Goal: Transaction & Acquisition: Book appointment/travel/reservation

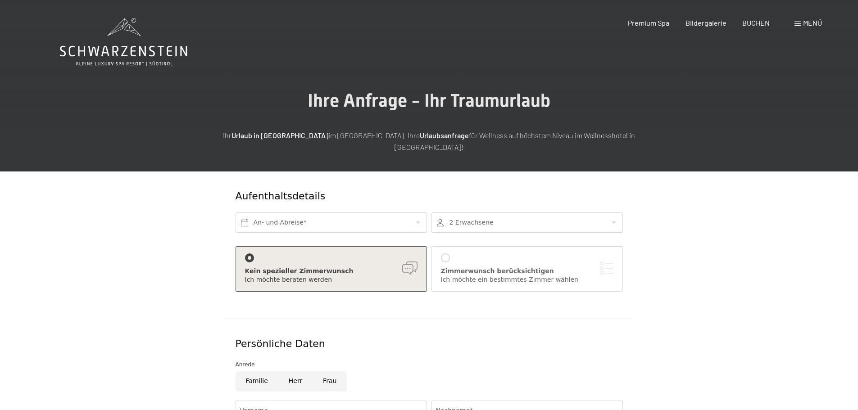
click at [797, 22] on span at bounding box center [798, 24] width 6 height 5
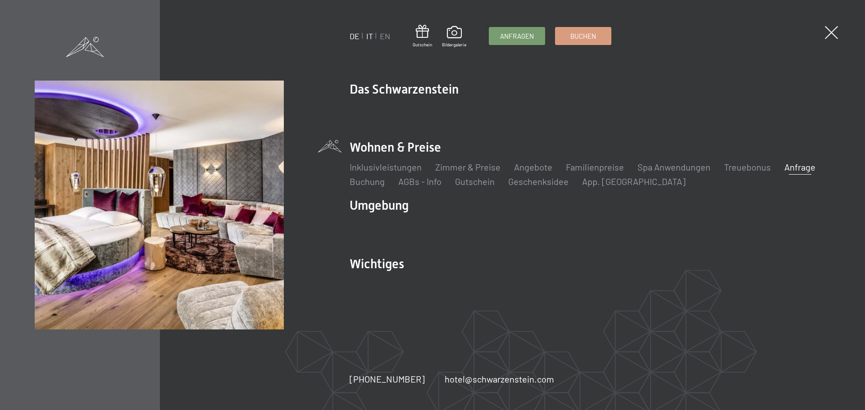
click at [369, 32] on link "IT" at bounding box center [369, 36] width 7 height 10
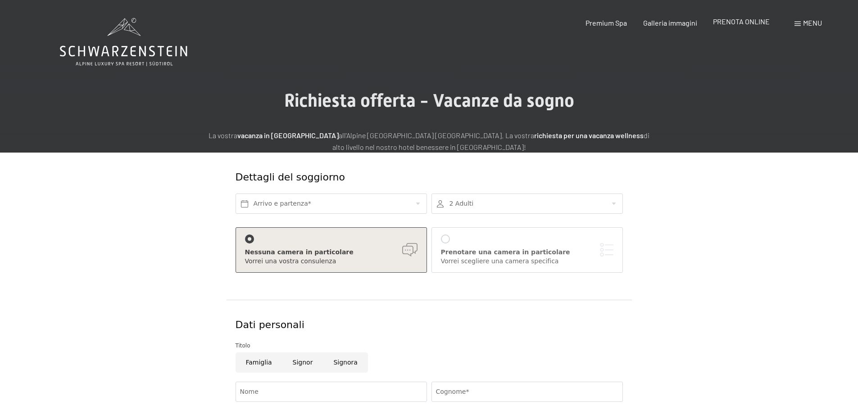
click at [756, 21] on span "PRENOTA ONLINE" at bounding box center [741, 21] width 57 height 9
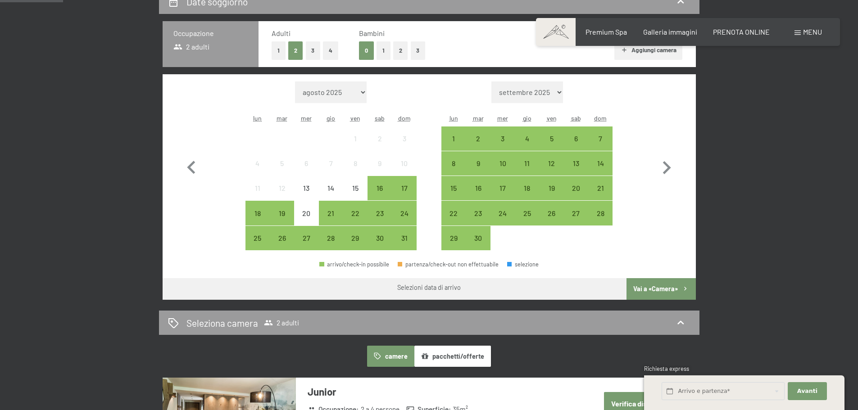
scroll to position [228, 0]
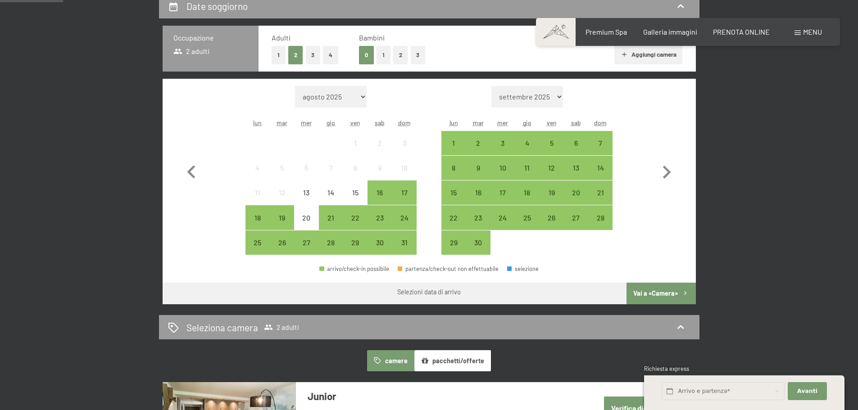
click at [419, 51] on button "3" at bounding box center [418, 55] width 15 height 18
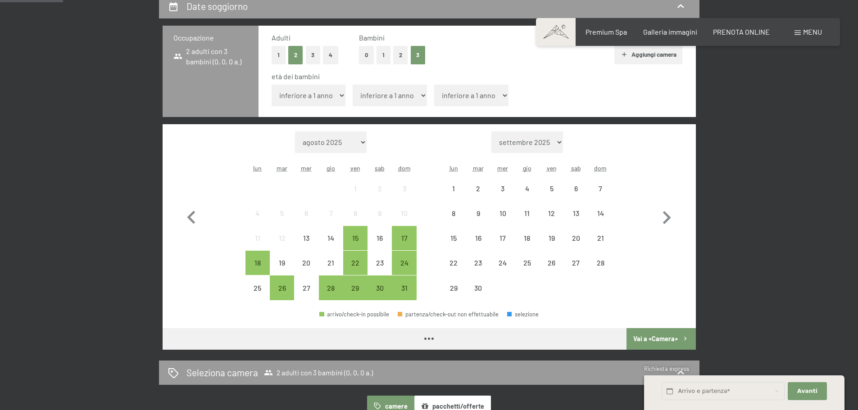
click at [322, 98] on select "inferiore a 1 anno 1 anno 2 anni 3 anni 4 anni 5 anni 6 anni 7 anni 8 anni 9 an…" at bounding box center [309, 96] width 74 height 22
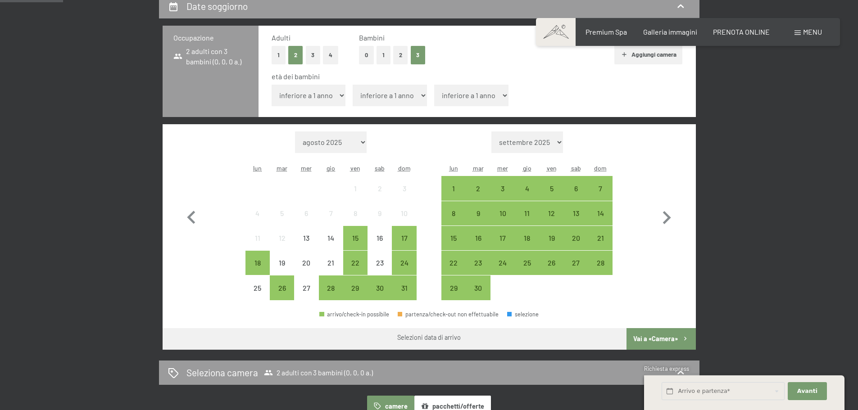
select select "14"
click at [272, 85] on select "inferiore a 1 anno 1 anno 2 anni 3 anni 4 anni 5 anni 6 anni 7 anni 8 anni 9 an…" at bounding box center [309, 96] width 74 height 22
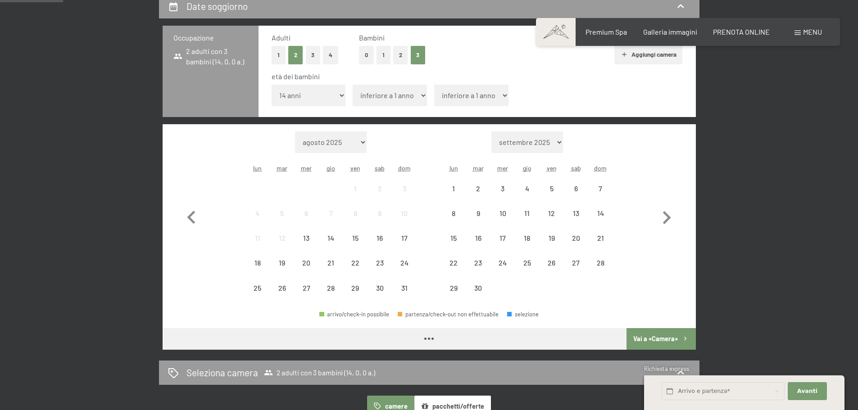
click at [376, 94] on select "inferiore a 1 anno 1 anno 2 anni 3 anni 4 anni 5 anni 6 anni 7 anni 8 anni 9 an…" at bounding box center [390, 96] width 74 height 22
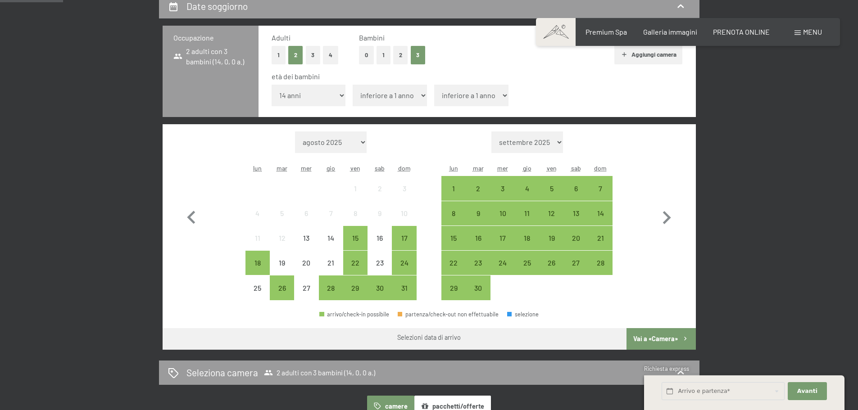
select select "14"
click at [353, 85] on select "inferiore a 1 anno 1 anno 2 anni 3 anni 4 anni 5 anni 6 anni 7 anni 8 anni 9 an…" at bounding box center [390, 96] width 74 height 22
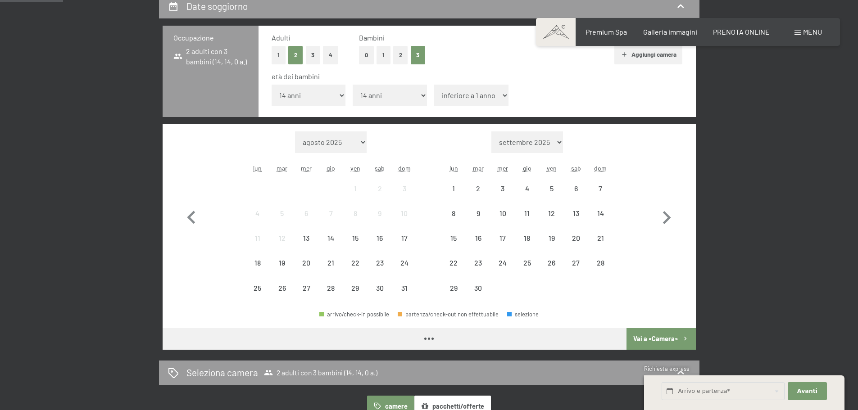
click at [467, 91] on select "inferiore a 1 anno 1 anno 2 anni 3 anni 4 anni 5 anni 6 anni 7 anni 8 anni 9 an…" at bounding box center [471, 96] width 74 height 22
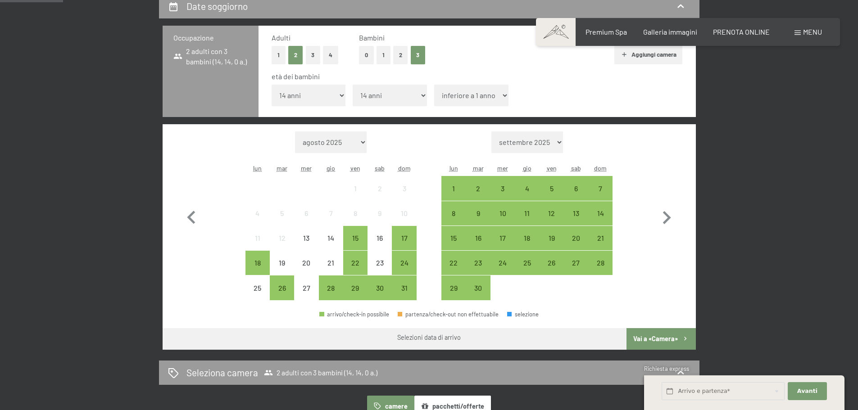
select select "10"
click at [434, 85] on select "inferiore a 1 anno 1 anno 2 anni 3 anni 4 anni 5 anni 6 anni 7 anni 8 anni 9 an…" at bounding box center [471, 96] width 74 height 22
click at [674, 210] on icon "button" at bounding box center [667, 218] width 26 height 26
select select "[DATE]"
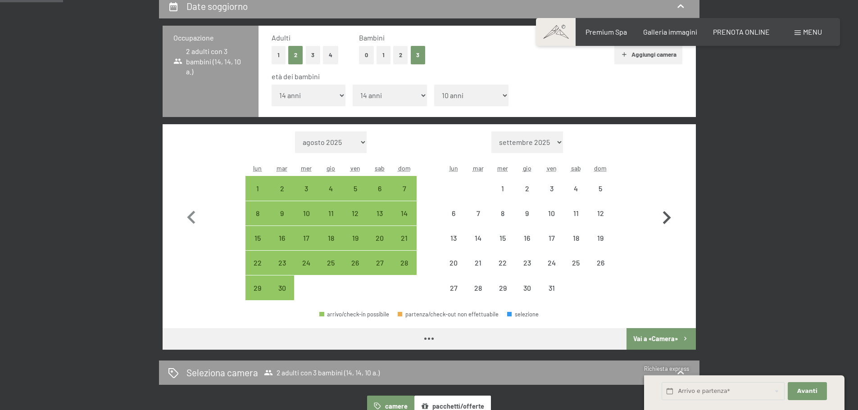
click at [670, 210] on icon "button" at bounding box center [667, 218] width 26 height 26
select select "[DATE]"
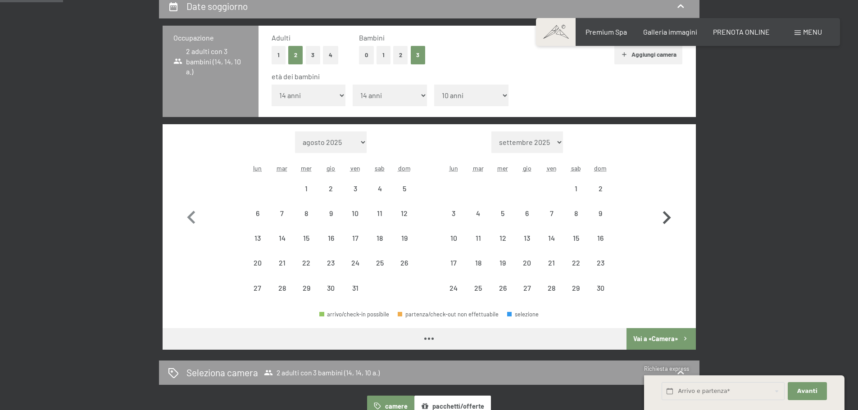
select select "[DATE]"
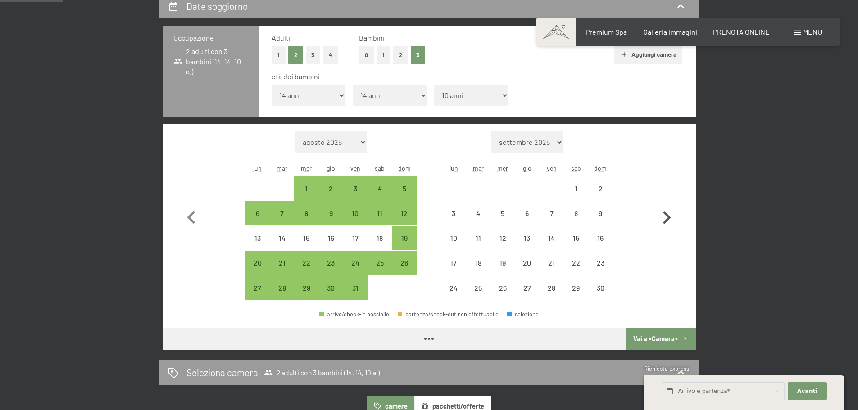
click at [669, 210] on icon "button" at bounding box center [667, 218] width 26 height 26
select select "[DATE]"
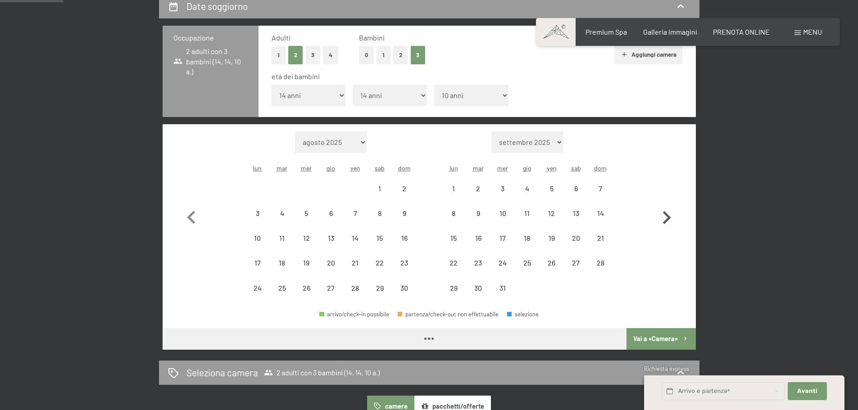
select select "[DATE]"
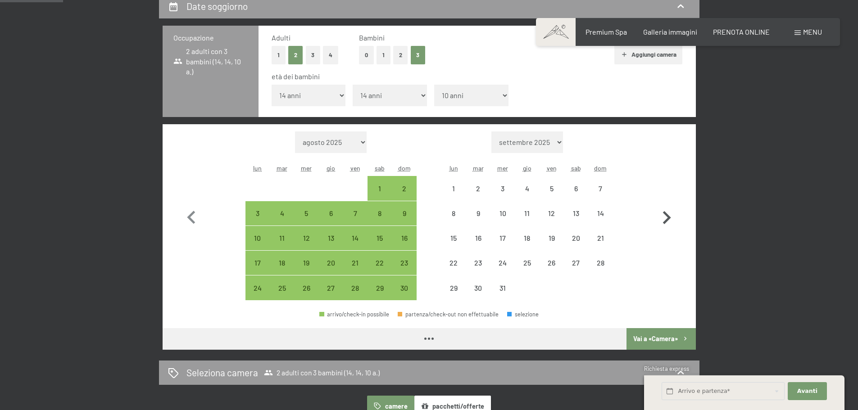
select select "[DATE]"
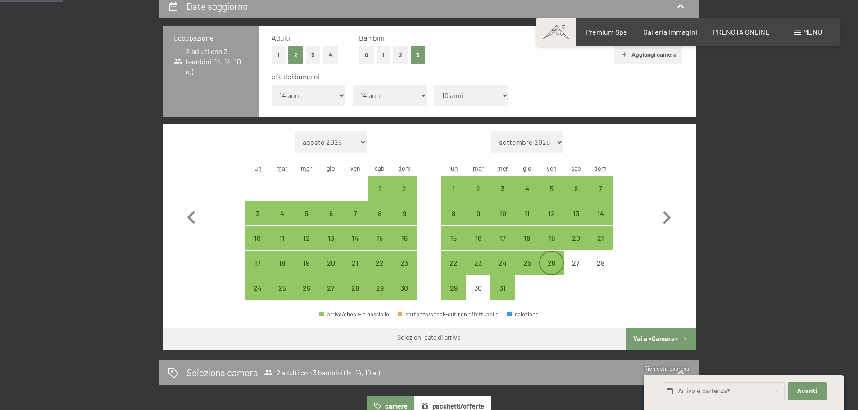
click at [547, 262] on div "26" at bounding box center [551, 270] width 23 height 23
select select "[DATE]"
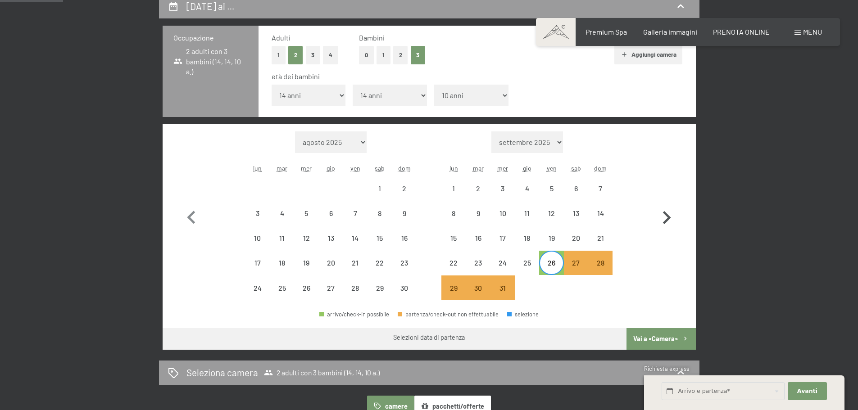
click at [665, 215] on icon "button" at bounding box center [667, 217] width 8 height 13
select select "[DATE]"
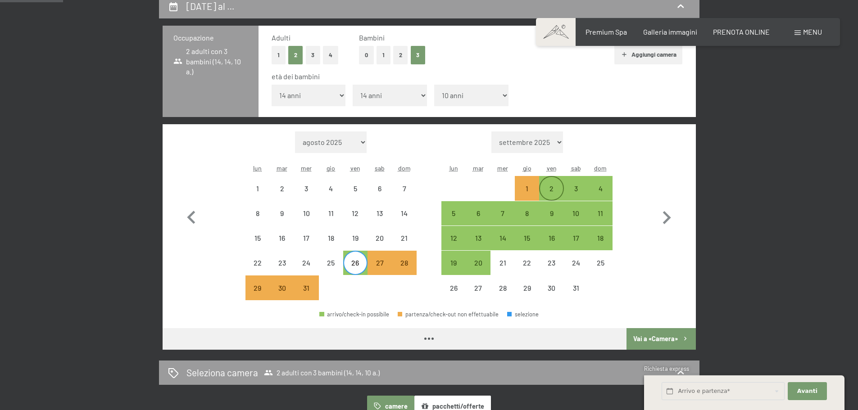
click at [548, 193] on div "2" at bounding box center [551, 196] width 23 height 23
select select "[DATE]"
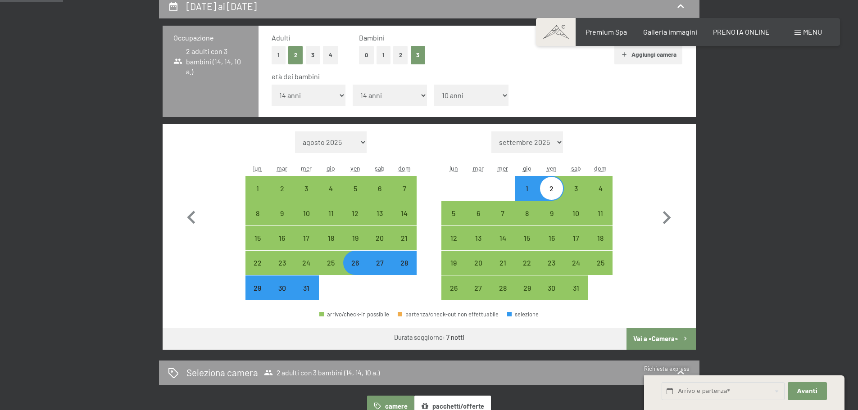
click at [641, 333] on button "Vai a «Camera»" at bounding box center [661, 339] width 69 height 22
select select "[DATE]"
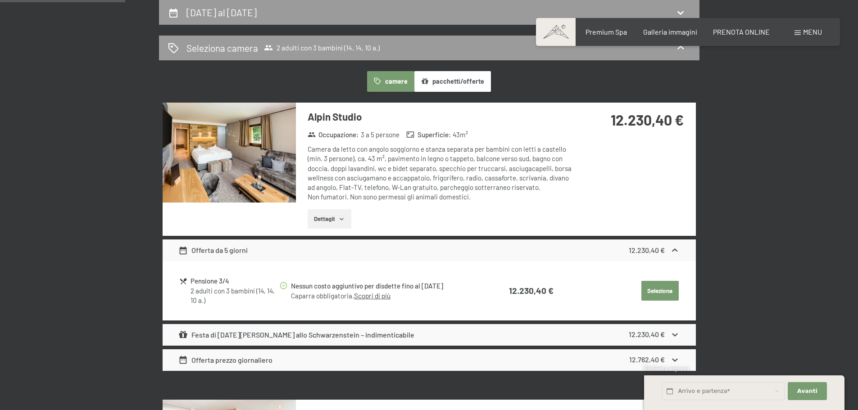
scroll to position [492, 0]
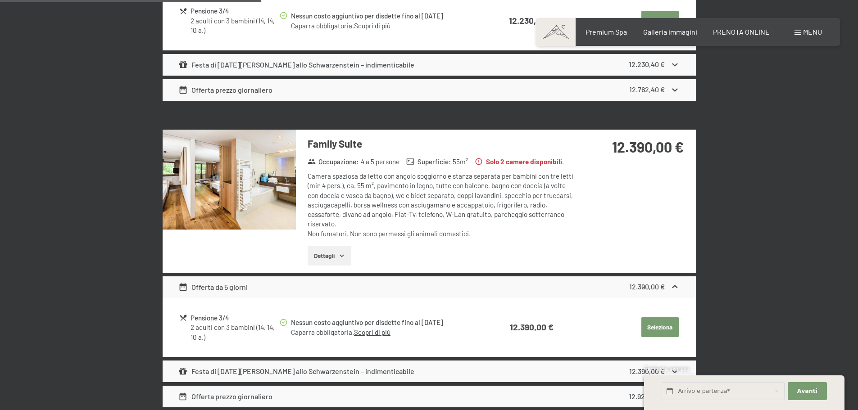
click at [341, 254] on icon "button" at bounding box center [341, 255] width 7 height 7
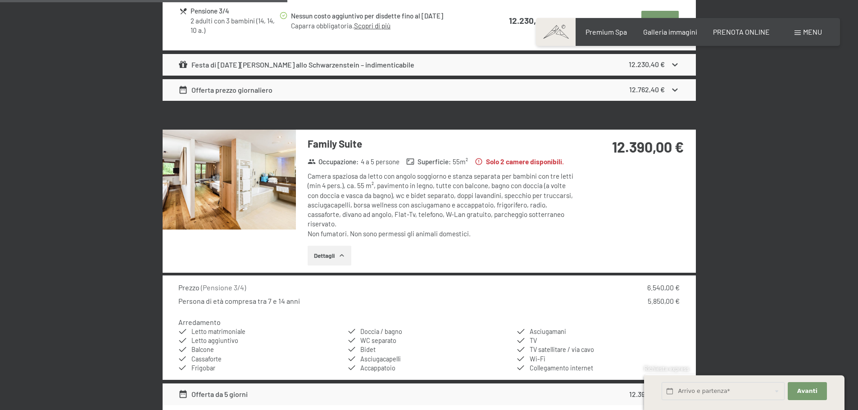
scroll to position [628, 0]
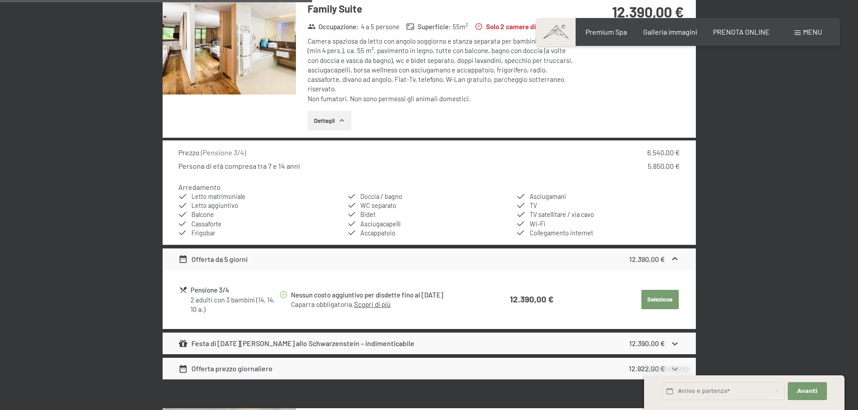
click at [528, 345] on div "Festa di [DATE][PERSON_NAME] allo Schwarzenstein – indimenticabile 12.390,00 €" at bounding box center [429, 344] width 533 height 22
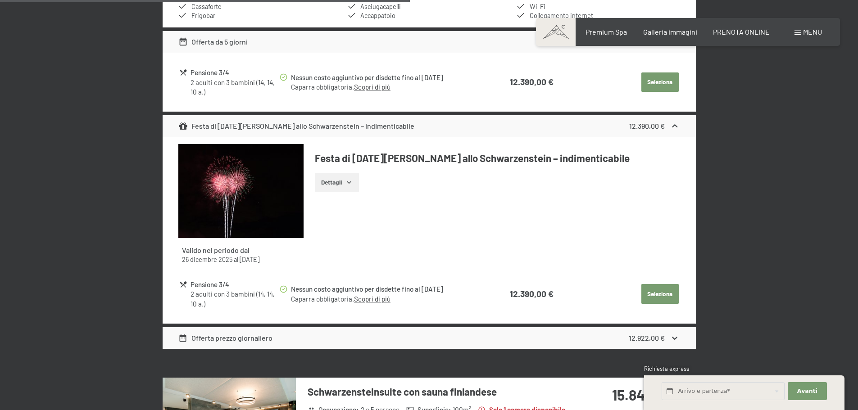
scroll to position [1033, 0]
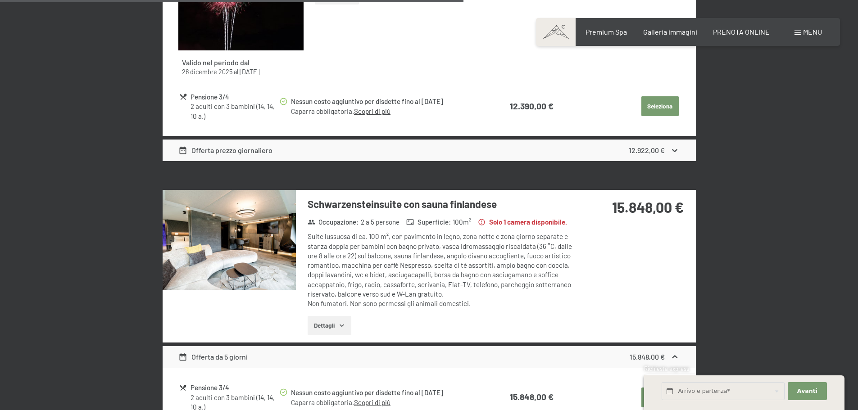
click at [406, 146] on div "Offerta prezzo giornaliero 12.922,00 €" at bounding box center [429, 151] width 533 height 22
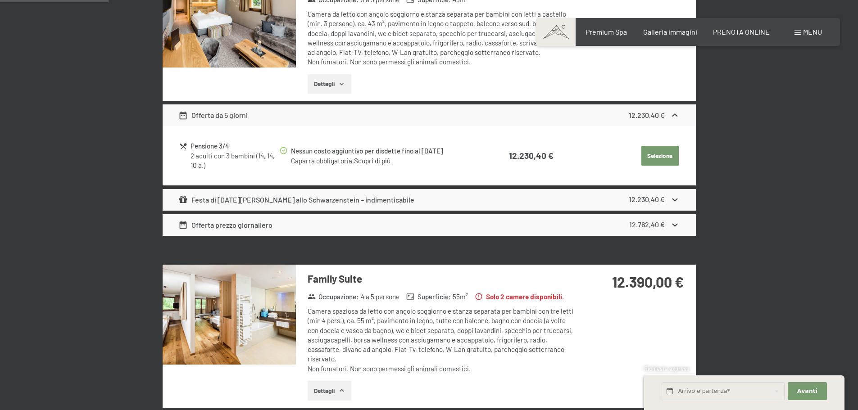
scroll to position [0, 0]
